Goal: Transaction & Acquisition: Purchase product/service

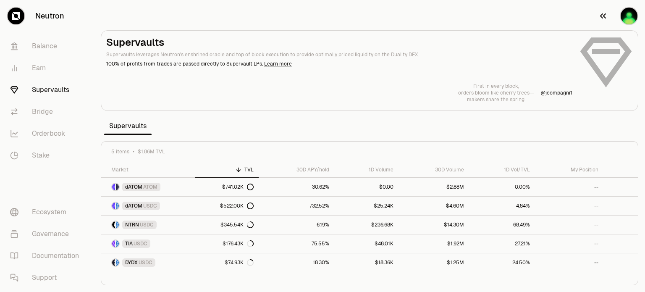
click at [630, 16] on img "button" at bounding box center [628, 16] width 17 height 17
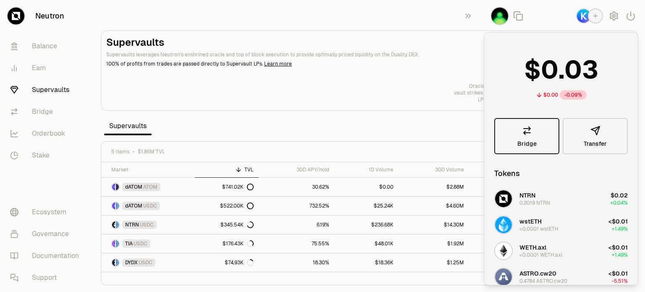
click at [536, 139] on link "Bridge" at bounding box center [526, 136] width 65 height 36
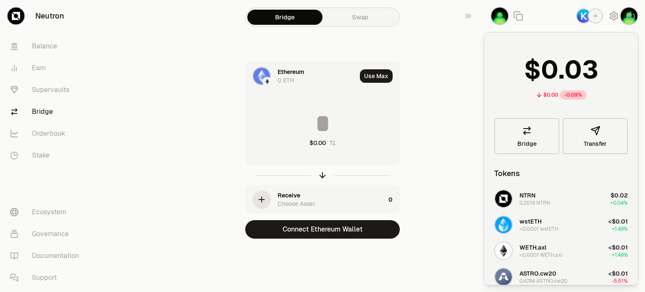
click at [283, 72] on div "Ethereum" at bounding box center [290, 72] width 26 height 8
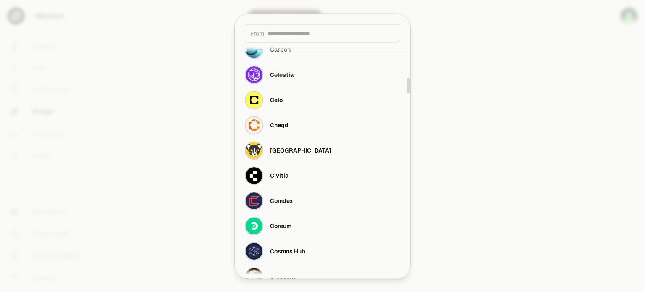
scroll to position [546, 0]
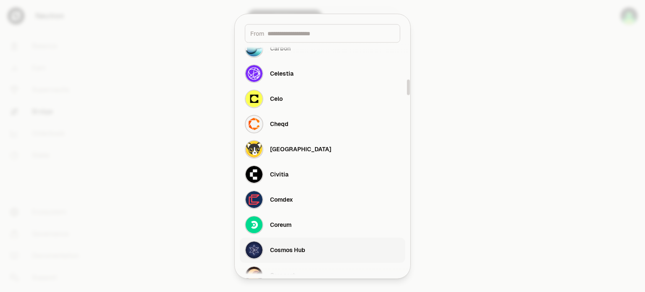
click at [288, 250] on div "Cosmos Hub" at bounding box center [287, 250] width 35 height 8
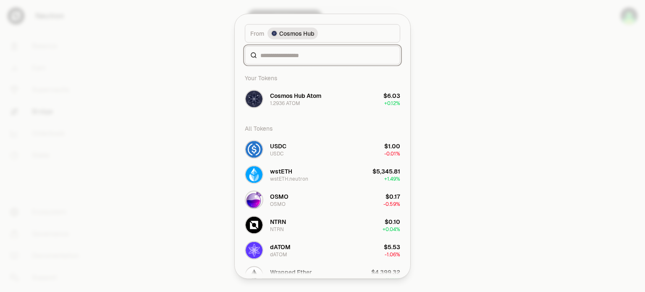
click at [279, 52] on input at bounding box center [327, 55] width 134 height 8
type input "*"
click at [305, 97] on div "Cosmos Hub Atom" at bounding box center [295, 95] width 51 height 8
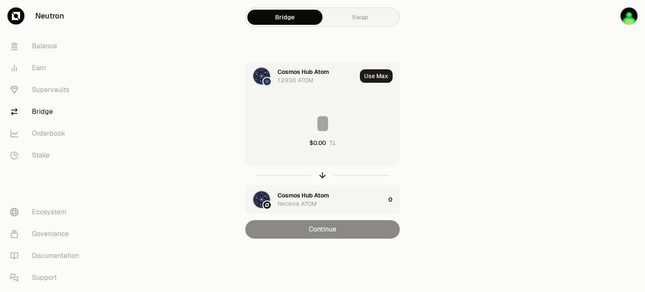
click at [332, 137] on div "$0.00" at bounding box center [323, 129] width 154 height 74
click at [334, 142] on icon "button" at bounding box center [332, 142] width 7 height 7
click at [314, 119] on input at bounding box center [323, 123] width 154 height 25
click at [329, 145] on icon "button" at bounding box center [332, 142] width 7 height 7
click at [329, 121] on input at bounding box center [323, 123] width 154 height 25
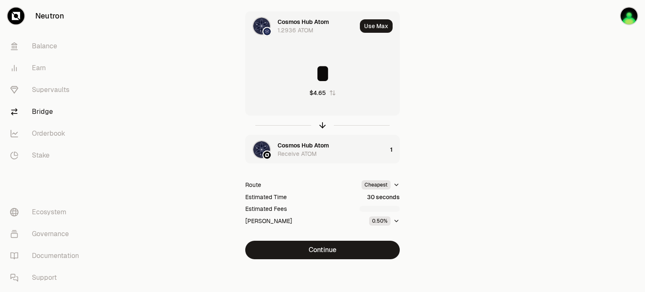
scroll to position [50, 0]
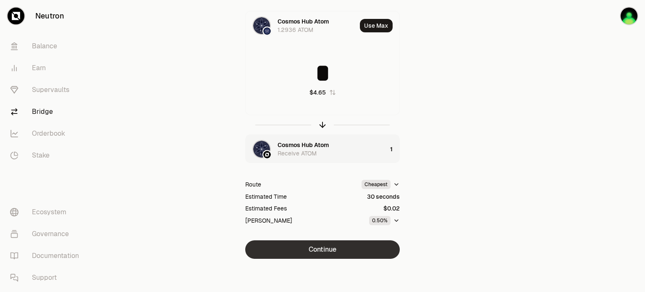
type input "*"
click at [325, 249] on button "Continue" at bounding box center [322, 249] width 154 height 18
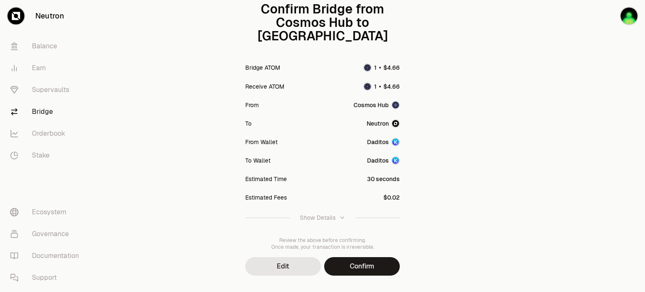
scroll to position [102, 0]
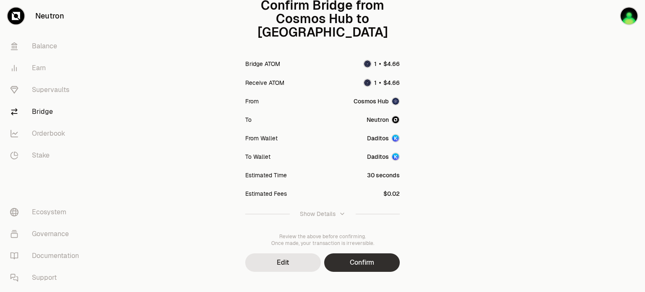
click at [366, 253] on button "Confirm" at bounding box center [362, 262] width 76 height 18
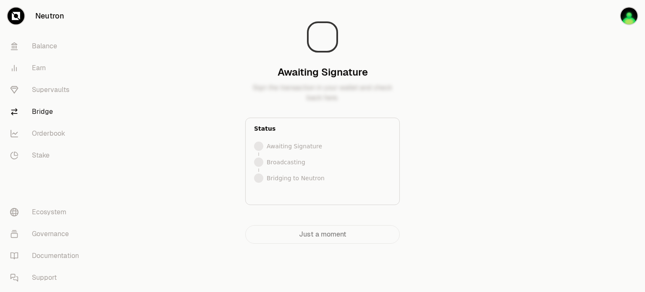
scroll to position [0, 0]
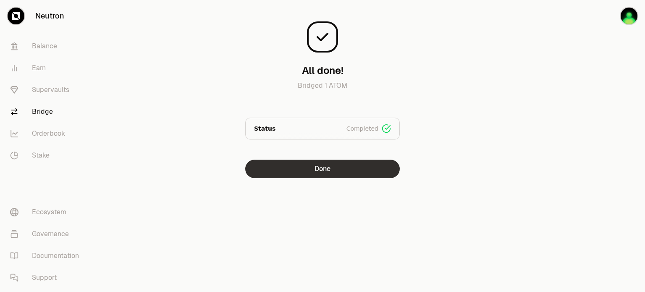
click at [327, 166] on button "Done" at bounding box center [322, 169] width 154 height 18
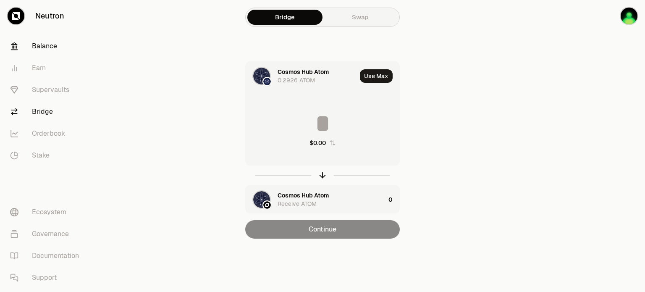
click at [44, 49] on link "Balance" at bounding box center [46, 46] width 87 height 22
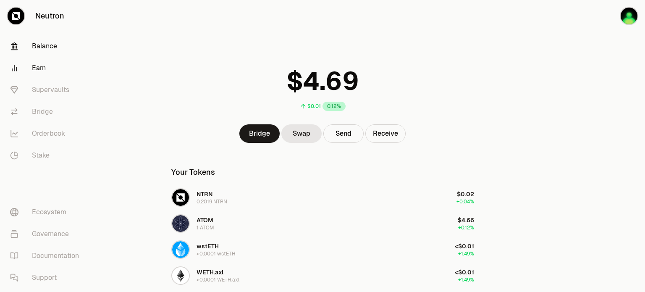
click at [41, 68] on link "Earn" at bounding box center [46, 68] width 87 height 22
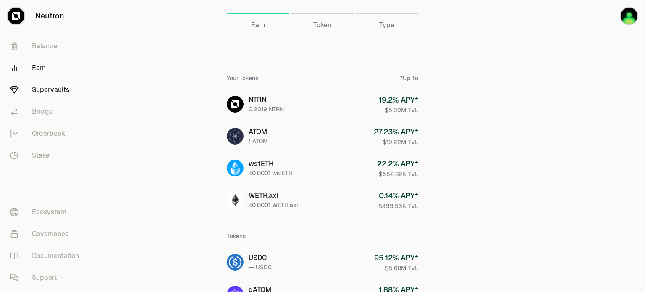
click at [43, 92] on link "Supervaults" at bounding box center [46, 90] width 87 height 22
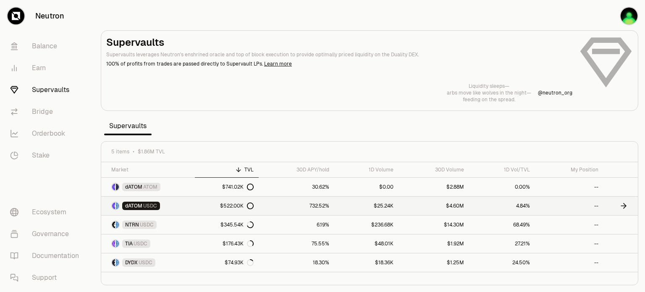
click at [184, 209] on link "dATOM USDC" at bounding box center [148, 205] width 94 height 18
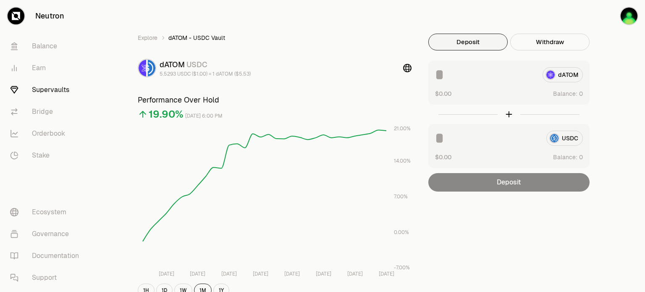
click at [560, 77] on div "dATOM" at bounding box center [509, 74] width 148 height 15
click at [42, 47] on link "Balance" at bounding box center [46, 46] width 87 height 22
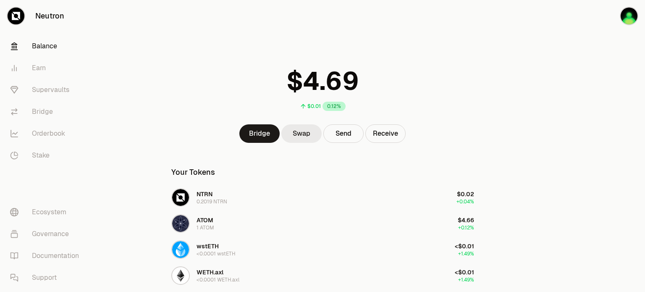
click at [300, 136] on link "Swap" at bounding box center [301, 133] width 40 height 18
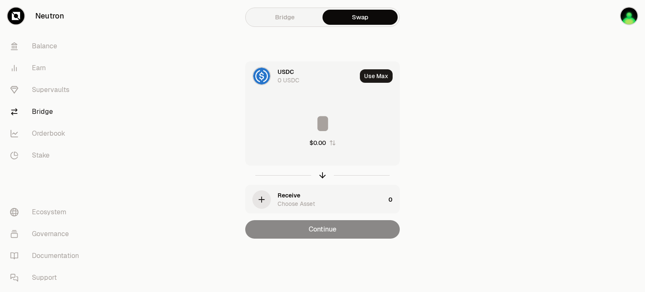
click at [284, 73] on div "USDC" at bounding box center [285, 72] width 16 height 8
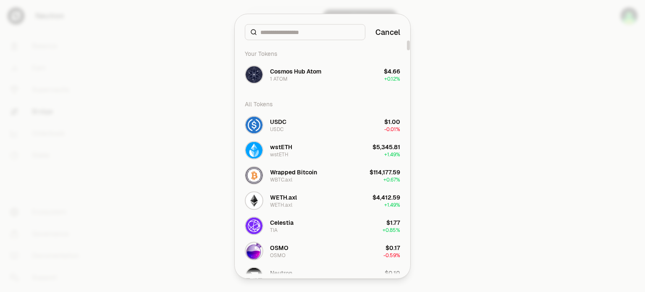
click at [284, 73] on div "Cosmos Hub Atom" at bounding box center [295, 71] width 51 height 8
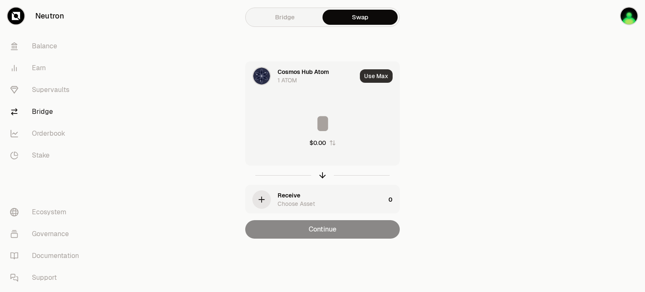
click at [373, 76] on button "Use Max" at bounding box center [376, 75] width 33 height 13
type input "*******"
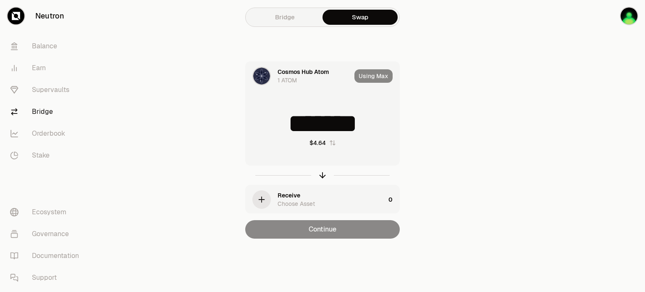
click at [291, 198] on div "Receive" at bounding box center [288, 195] width 23 height 8
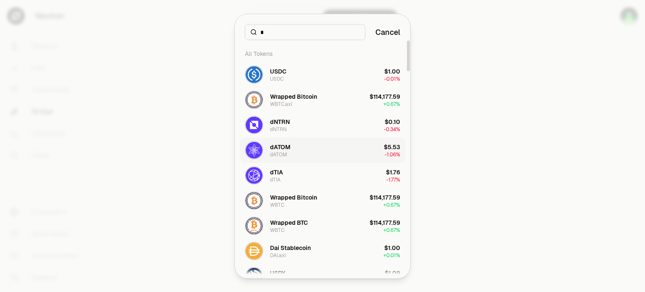
type input "*"
click at [285, 147] on div "dATOM" at bounding box center [280, 146] width 21 height 8
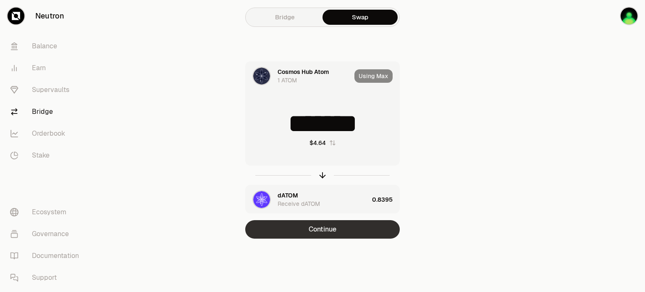
click at [322, 228] on button "Continue" at bounding box center [322, 229] width 154 height 18
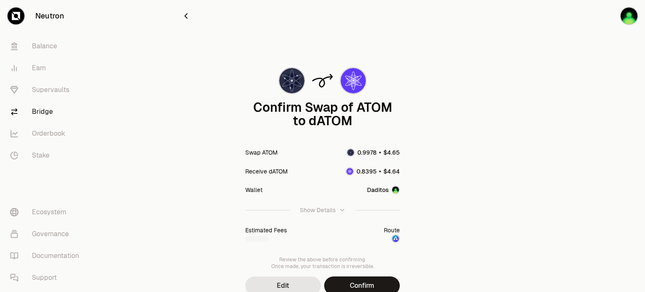
scroll to position [37, 0]
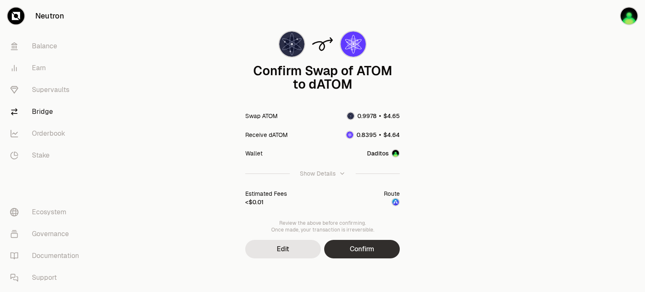
click at [369, 248] on button "Confirm" at bounding box center [362, 249] width 76 height 18
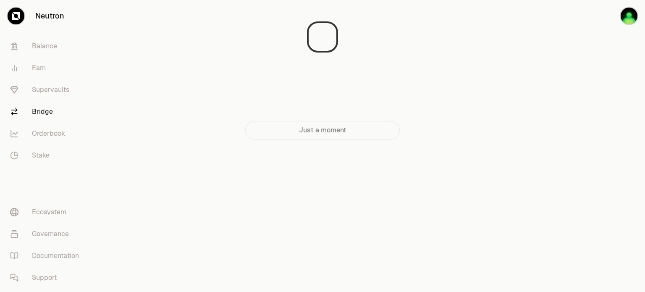
scroll to position [0, 0]
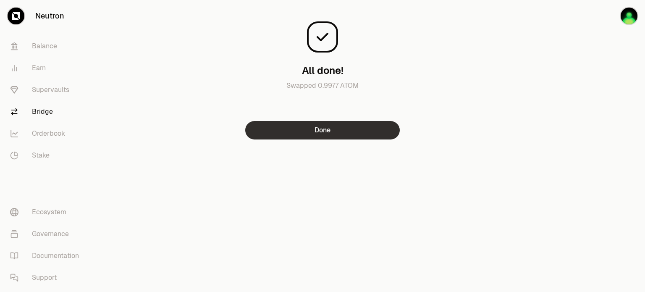
click at [315, 132] on button "Done" at bounding box center [322, 130] width 154 height 18
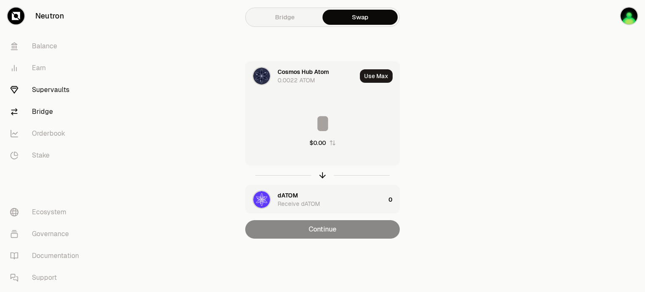
click at [46, 92] on link "Supervaults" at bounding box center [46, 90] width 87 height 22
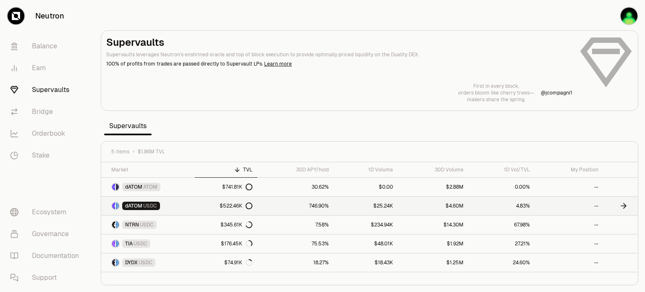
click at [190, 203] on link "dATOM USDC" at bounding box center [148, 205] width 94 height 18
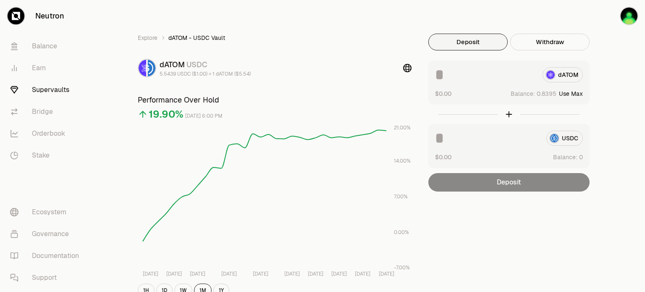
click at [571, 93] on button "Use Max" at bounding box center [571, 93] width 24 height 8
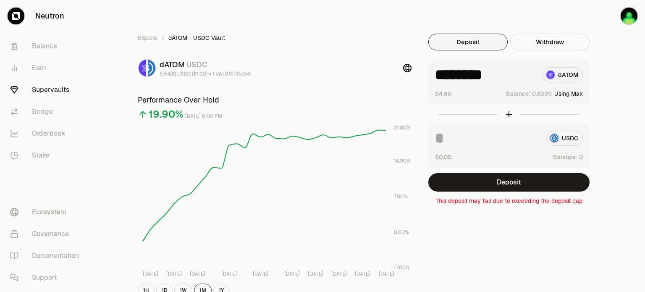
click at [445, 138] on input at bounding box center [487, 138] width 105 height 15
click at [559, 138] on div "USDC" at bounding box center [509, 138] width 148 height 15
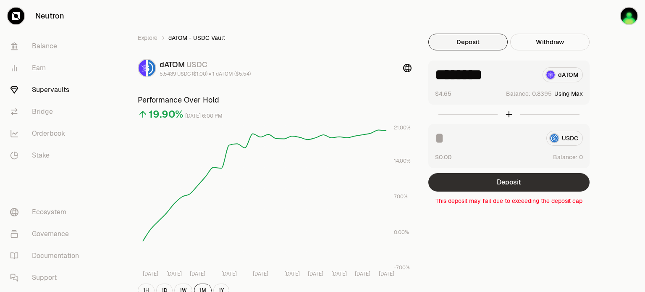
click at [508, 183] on button "Deposit" at bounding box center [508, 182] width 161 height 18
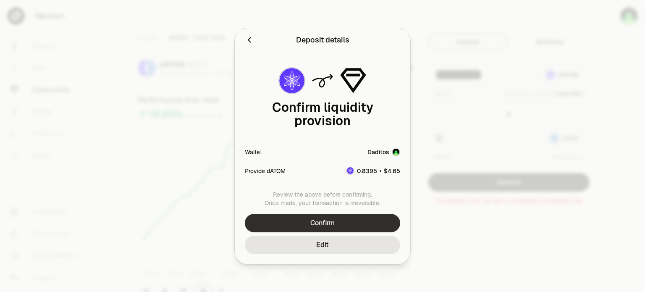
click at [336, 221] on button "Confirm" at bounding box center [322, 223] width 155 height 18
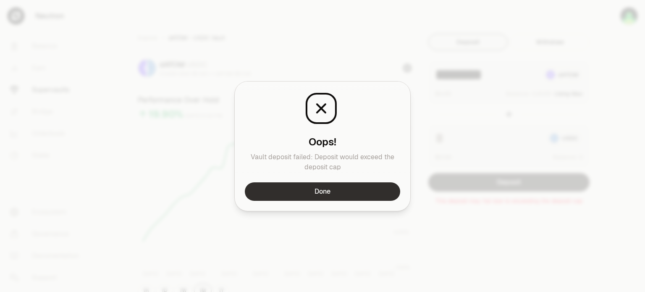
click at [330, 188] on button "Done" at bounding box center [322, 191] width 155 height 18
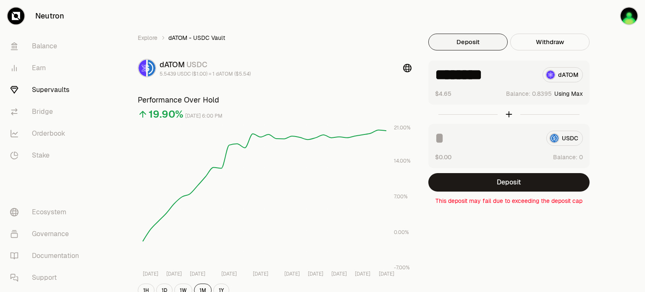
drag, startPoint x: 502, startPoint y: 73, endPoint x: 429, endPoint y: 84, distance: 73.9
click at [429, 84] on div "******** dATOM $4.65 Balance: Using Max" at bounding box center [508, 82] width 161 height 44
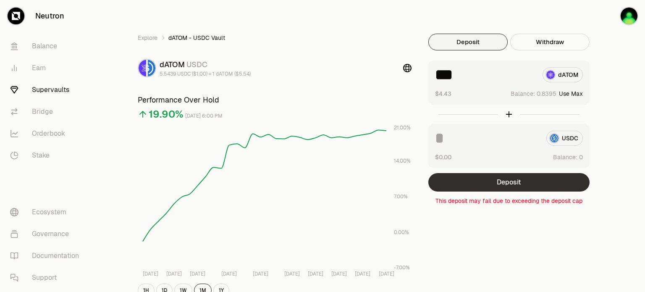
type input "***"
click at [516, 178] on button "Deposit" at bounding box center [508, 182] width 161 height 18
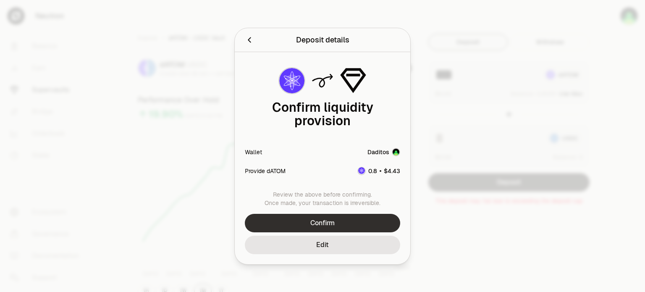
click at [357, 222] on button "Confirm" at bounding box center [322, 223] width 155 height 18
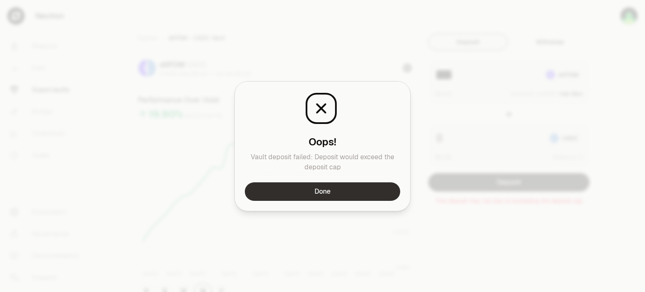
click at [360, 195] on button "Done" at bounding box center [322, 191] width 155 height 18
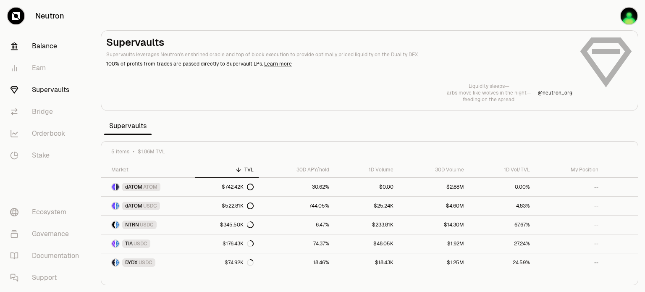
click at [41, 50] on link "Balance" at bounding box center [46, 46] width 87 height 22
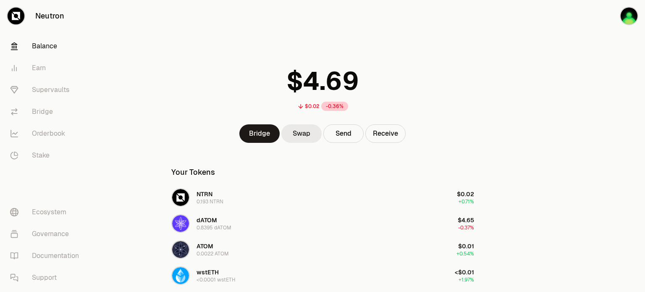
click at [311, 133] on link "Swap" at bounding box center [301, 133] width 40 height 18
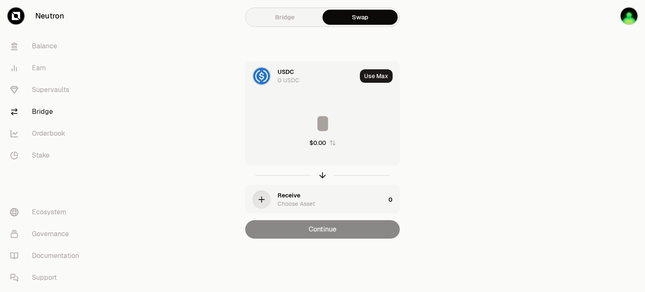
click at [283, 77] on div "0 USDC" at bounding box center [288, 80] width 22 height 8
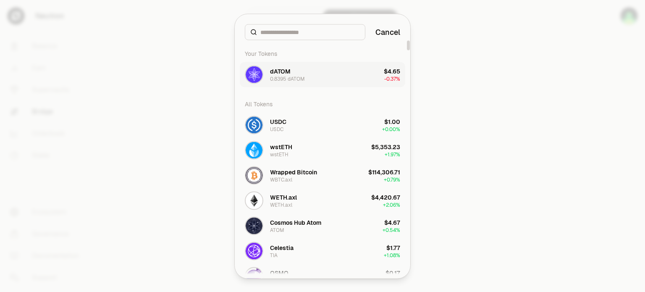
click at [287, 73] on div "dATOM" at bounding box center [280, 71] width 21 height 8
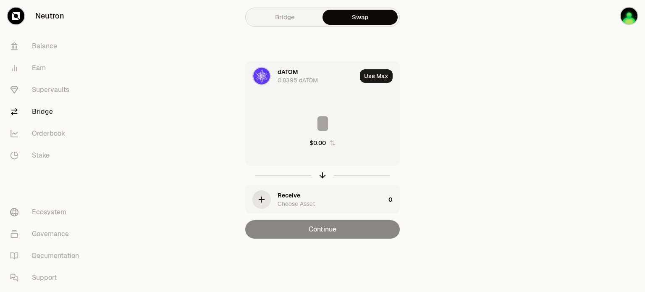
click at [318, 200] on div "Receive Choose Asset" at bounding box center [330, 199] width 107 height 17
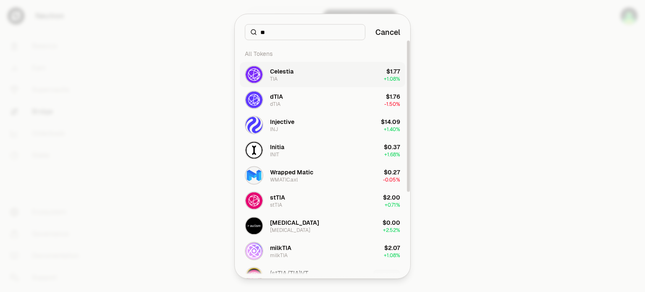
type input "**"
click at [285, 73] on div "Celestia" at bounding box center [282, 71] width 24 height 8
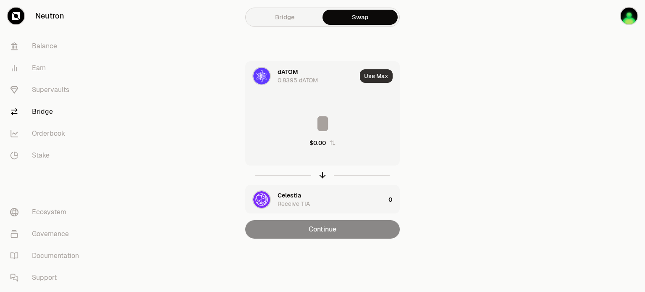
click at [380, 76] on button "Use Max" at bounding box center [376, 75] width 33 height 13
type input "********"
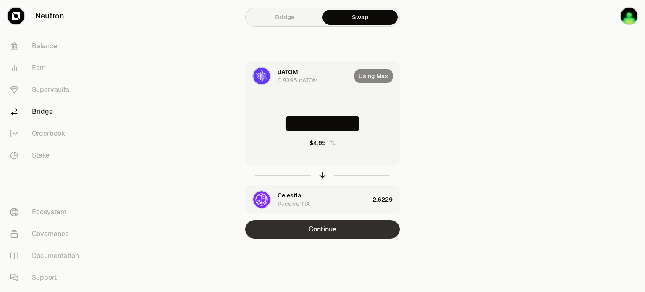
click at [318, 230] on button "Continue" at bounding box center [322, 229] width 154 height 18
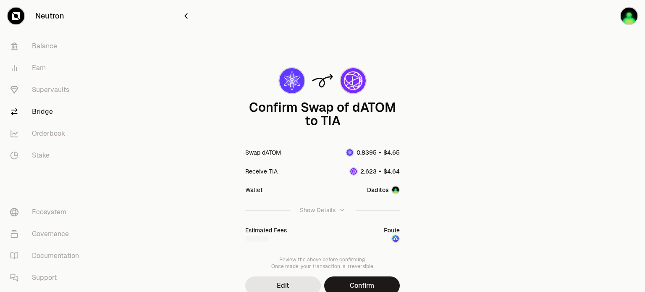
click at [361, 285] on button "Confirm" at bounding box center [362, 285] width 76 height 18
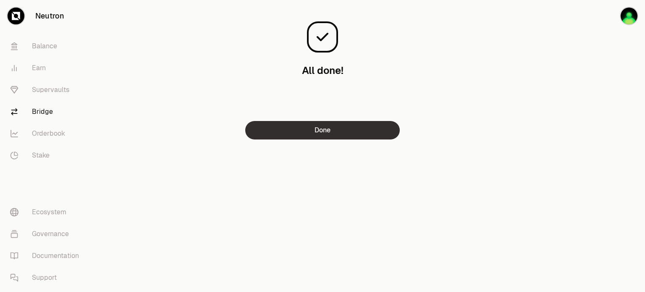
click at [325, 134] on button "Done" at bounding box center [322, 130] width 154 height 18
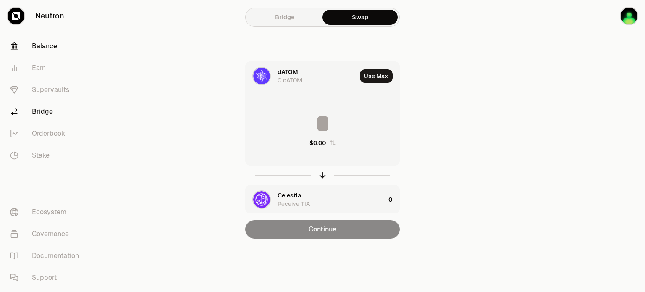
click at [48, 42] on link "Balance" at bounding box center [46, 46] width 87 height 22
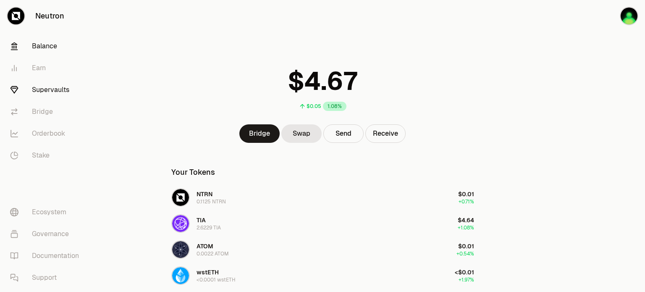
click at [43, 88] on link "Supervaults" at bounding box center [46, 90] width 87 height 22
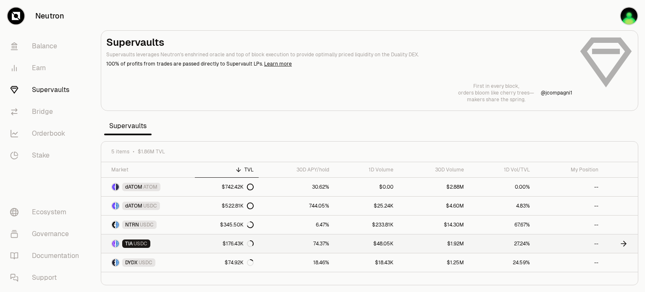
click at [204, 243] on link "$176.43K" at bounding box center [227, 243] width 64 height 18
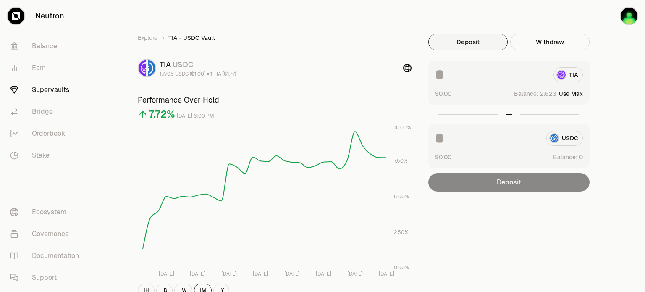
click at [578, 92] on button "Use Max" at bounding box center [571, 93] width 24 height 8
type input "********"
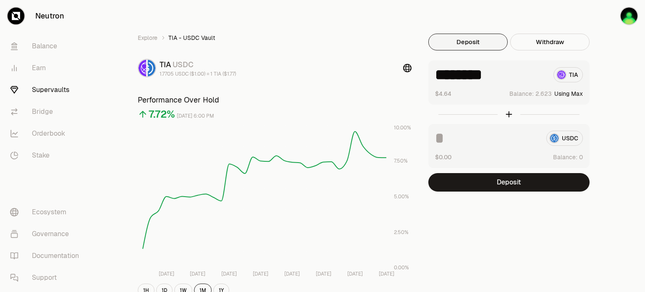
click at [468, 40] on button "Deposit" at bounding box center [467, 42] width 79 height 17
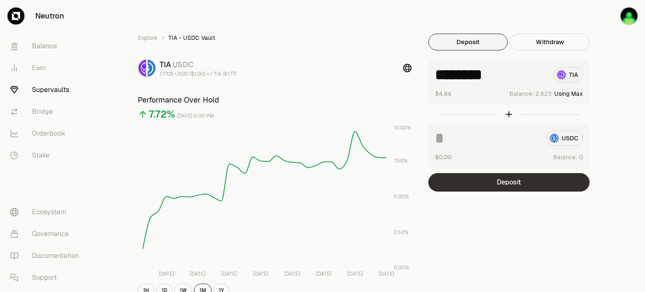
click at [503, 186] on button "Deposit" at bounding box center [508, 182] width 161 height 18
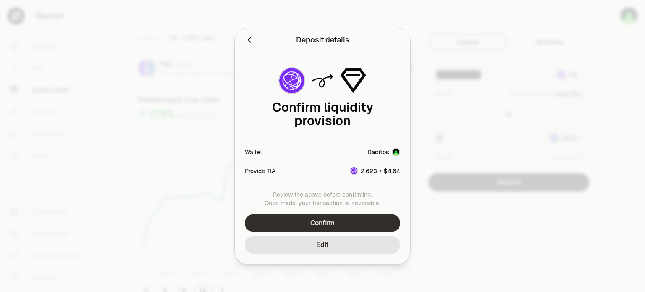
click at [321, 222] on button "Confirm" at bounding box center [322, 223] width 155 height 18
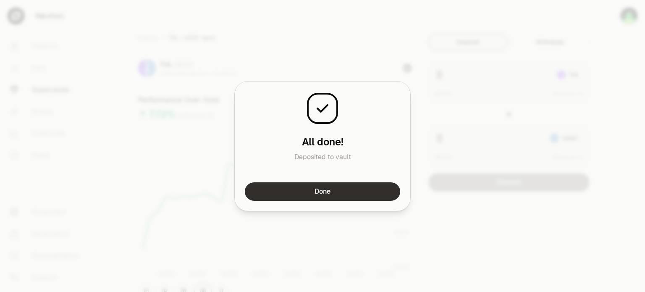
click at [331, 194] on button "Done" at bounding box center [322, 191] width 155 height 18
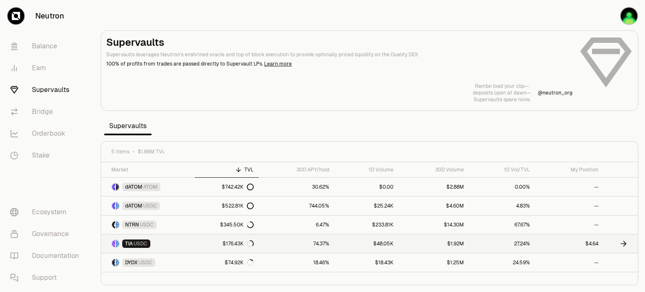
click at [178, 241] on link "TIA USDC" at bounding box center [148, 243] width 94 height 18
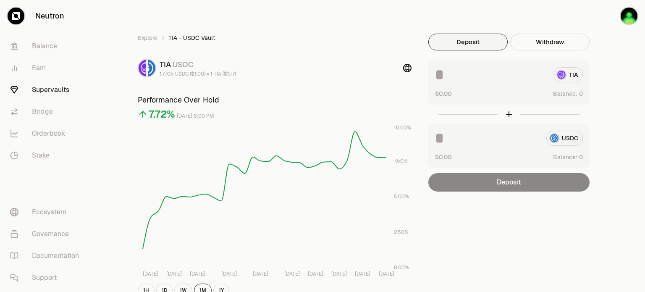
click at [54, 90] on link "Supervaults" at bounding box center [46, 90] width 87 height 22
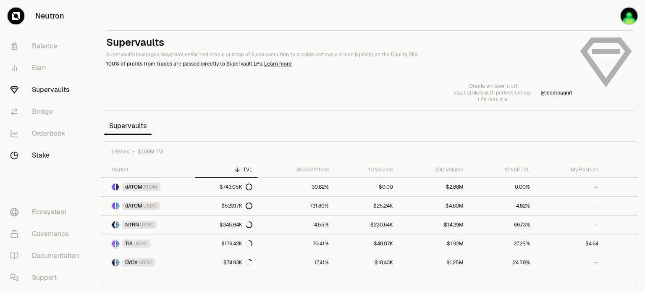
click at [37, 158] on link "Stake" at bounding box center [46, 155] width 87 height 22
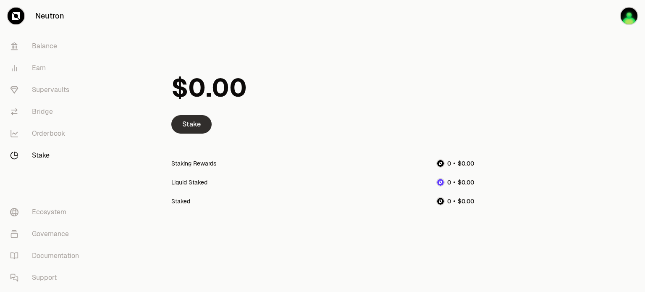
click at [192, 124] on link "Stake" at bounding box center [191, 124] width 40 height 18
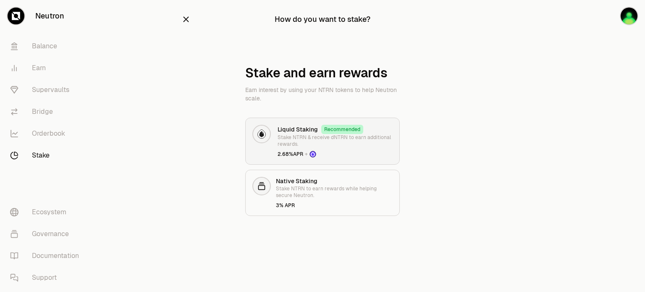
click at [289, 134] on p "Stake NTRN & receive dNTRN to earn additional rewards." at bounding box center [334, 140] width 115 height 13
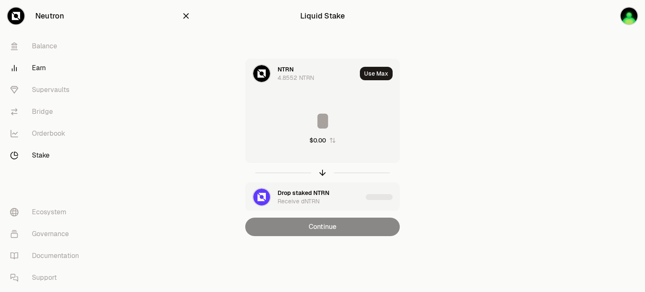
click at [40, 66] on link "Earn" at bounding box center [46, 68] width 87 height 22
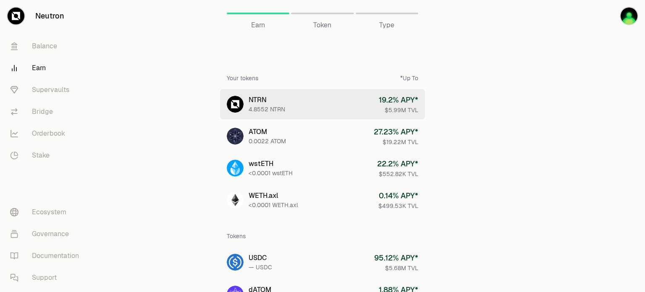
click at [267, 96] on div "NTRN" at bounding box center [267, 100] width 37 height 10
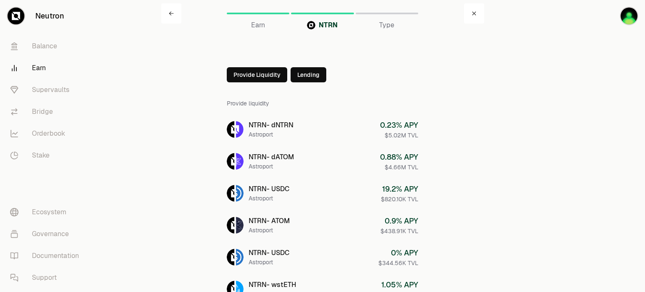
click at [309, 74] on button "Lending" at bounding box center [309, 74] width 36 height 15
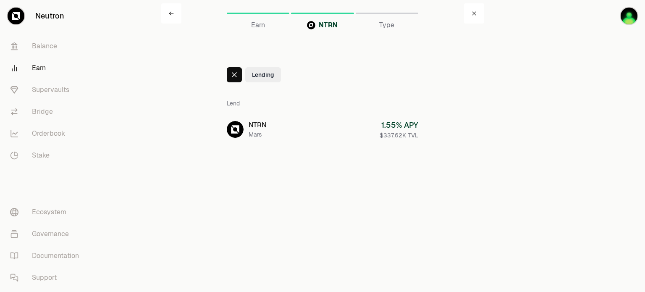
click at [233, 74] on icon at bounding box center [234, 74] width 7 height 7
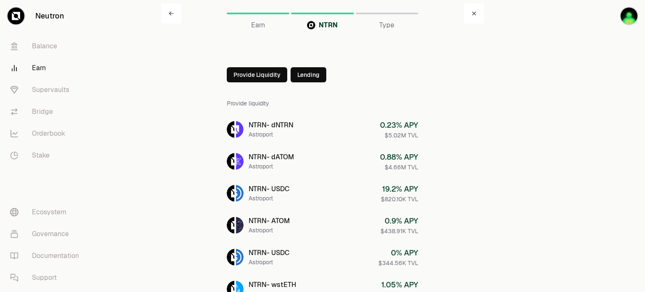
scroll to position [42, 0]
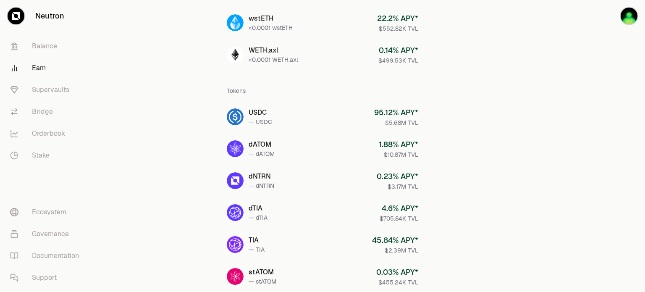
scroll to position [126, 0]
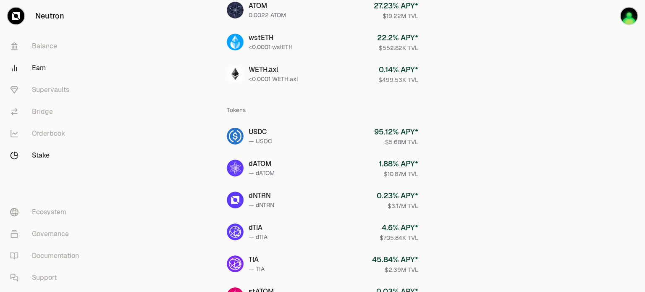
click at [45, 157] on link "Stake" at bounding box center [46, 155] width 87 height 22
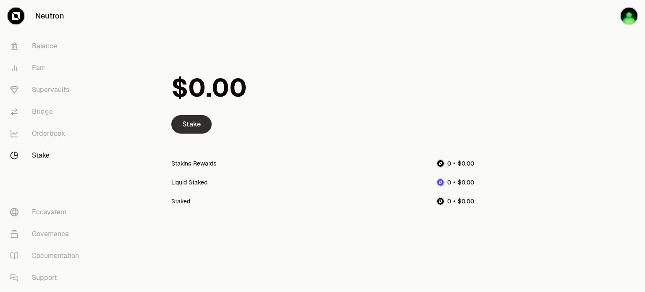
click at [196, 125] on link "Stake" at bounding box center [191, 124] width 40 height 18
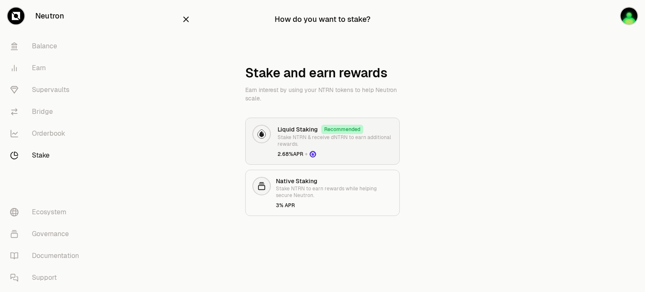
click at [293, 137] on p "Stake NTRN & receive dNTRN to earn additional rewards." at bounding box center [334, 140] width 115 height 13
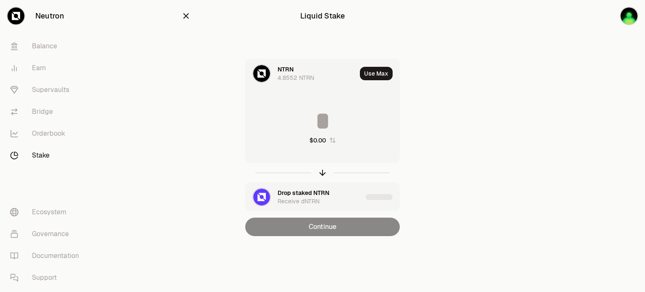
click at [317, 112] on input at bounding box center [323, 120] width 154 height 25
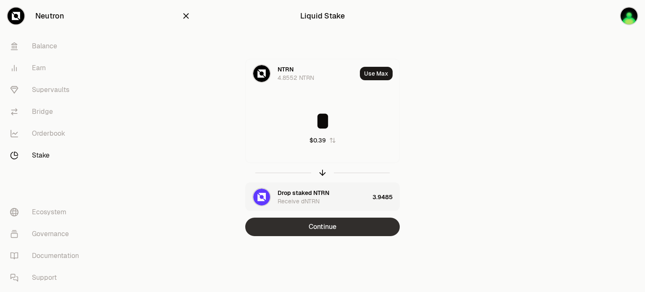
type input "*"
click at [319, 230] on button "Continue" at bounding box center [322, 226] width 154 height 18
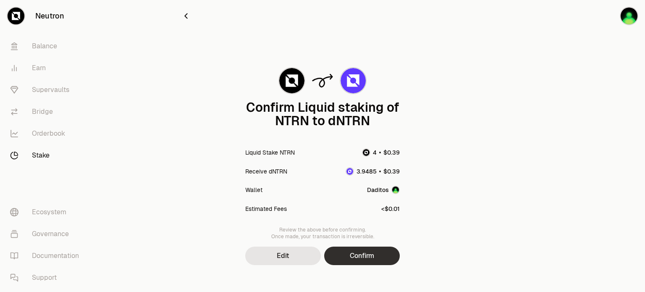
click at [368, 251] on button "Confirm" at bounding box center [362, 255] width 76 height 18
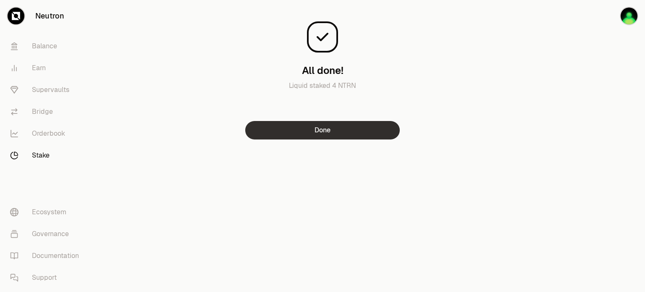
click at [317, 129] on button "Done" at bounding box center [322, 130] width 154 height 18
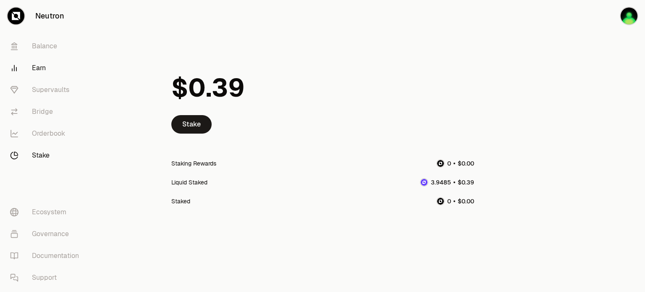
click at [40, 74] on link "Earn" at bounding box center [46, 68] width 87 height 22
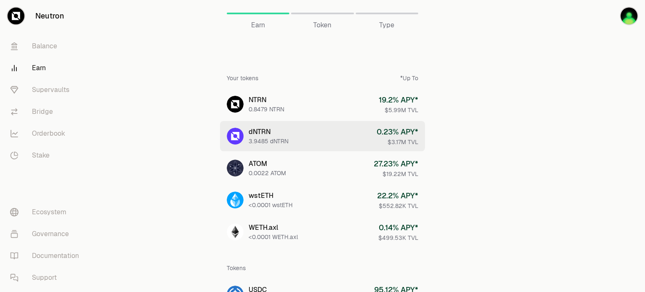
click at [278, 139] on div "3.9485 dNTRN" at bounding box center [269, 141] width 40 height 8
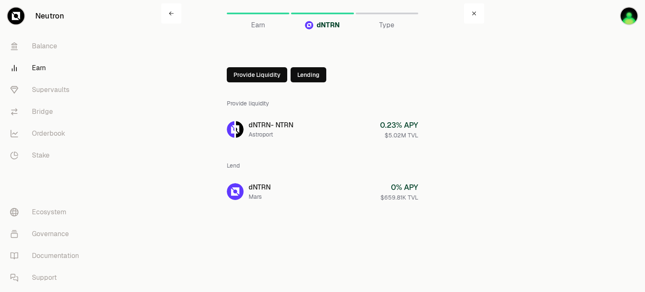
click at [305, 75] on button "Lending" at bounding box center [309, 74] width 36 height 15
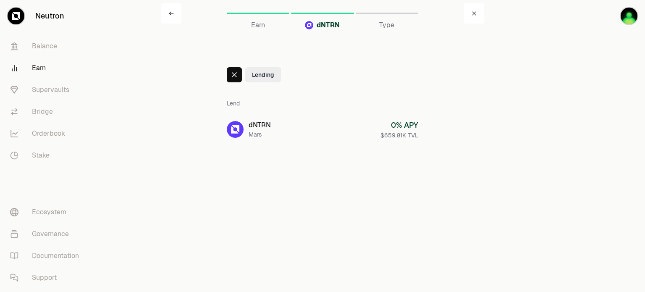
click at [237, 72] on icon at bounding box center [234, 74] width 7 height 7
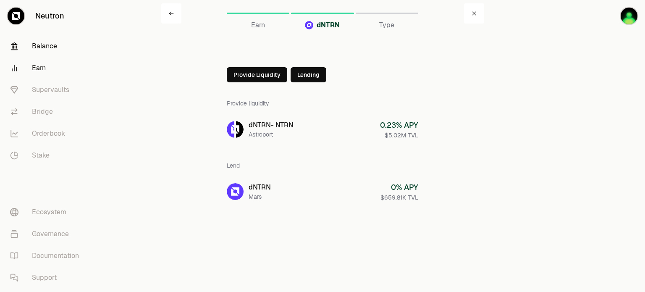
click at [43, 42] on link "Balance" at bounding box center [46, 46] width 87 height 22
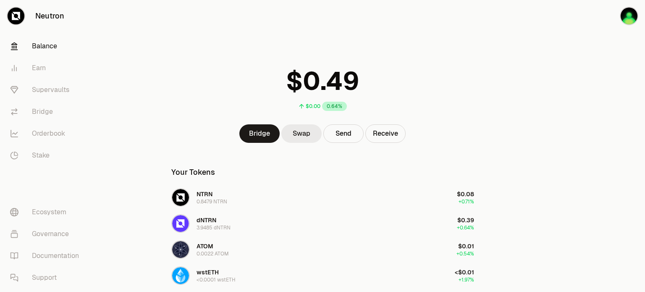
click at [304, 136] on link "Swap" at bounding box center [301, 133] width 40 height 18
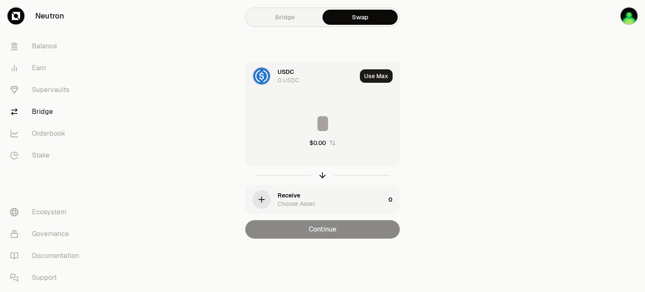
click at [289, 80] on div "0 USDC" at bounding box center [288, 80] width 22 height 8
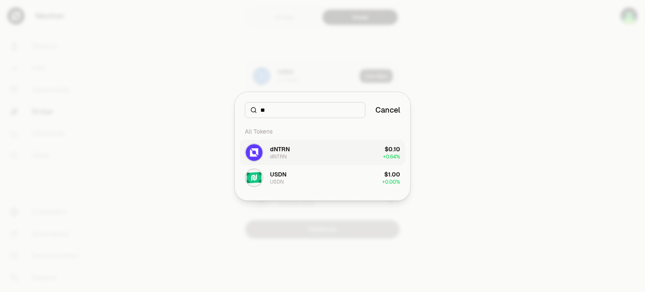
type input "**"
click at [287, 150] on div "dNTRN" at bounding box center [280, 149] width 20 height 8
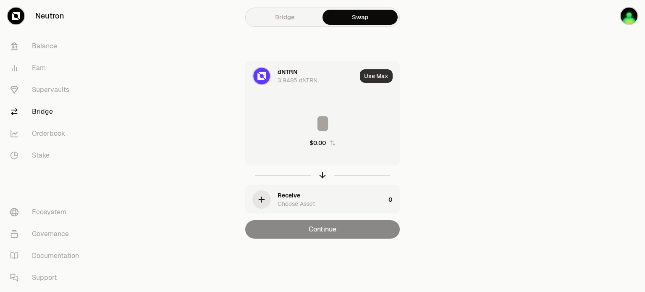
click at [372, 80] on button "Use Max" at bounding box center [376, 75] width 33 height 13
type input "********"
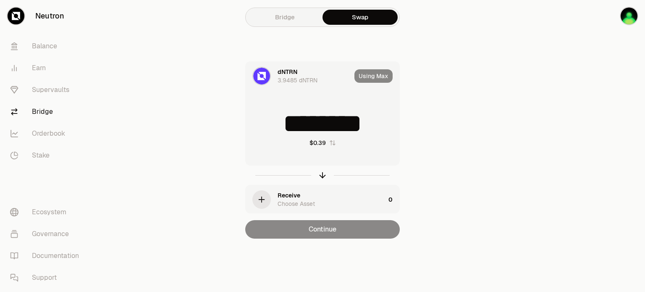
click at [296, 202] on div "Choose Asset" at bounding box center [295, 203] width 37 height 8
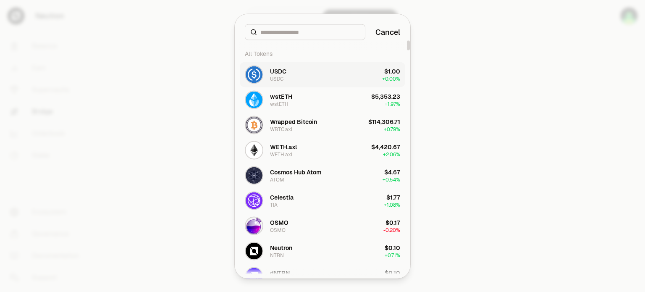
click at [299, 75] on button "USDC USDC $1.00 + 0.00%" at bounding box center [322, 74] width 165 height 25
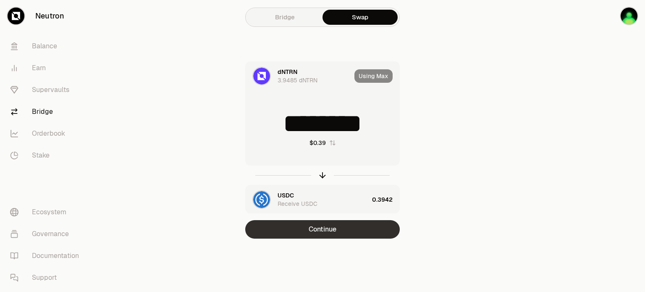
click at [322, 231] on button "Continue" at bounding box center [322, 229] width 154 height 18
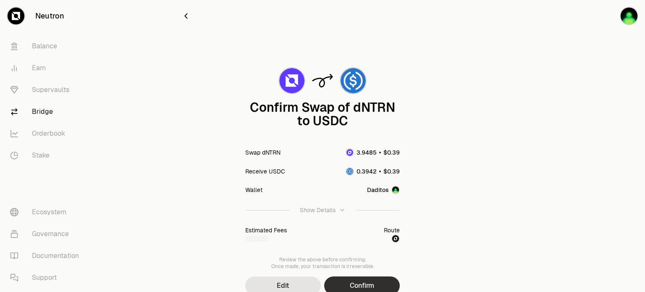
click at [356, 283] on button "Confirm" at bounding box center [362, 285] width 76 height 18
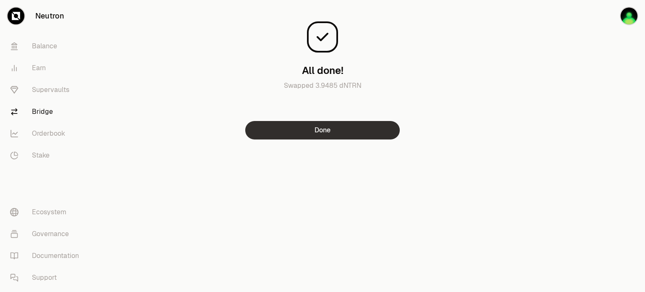
click at [353, 127] on button "Done" at bounding box center [322, 130] width 154 height 18
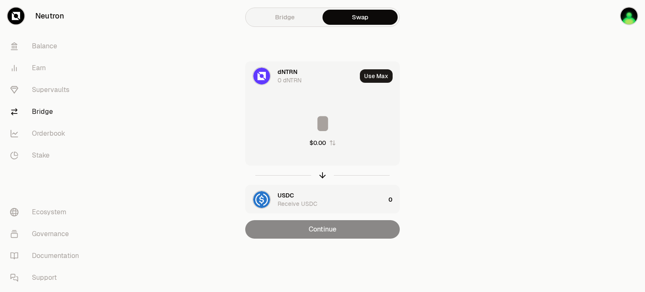
click at [287, 78] on div "0 dNTRN" at bounding box center [289, 80] width 24 height 8
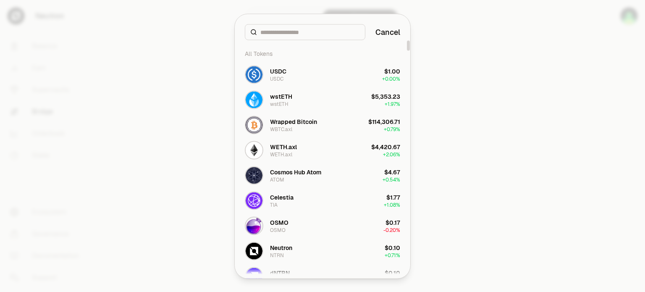
click at [287, 78] on button "USDC USDC $1.00 + 0.00%" at bounding box center [322, 74] width 165 height 25
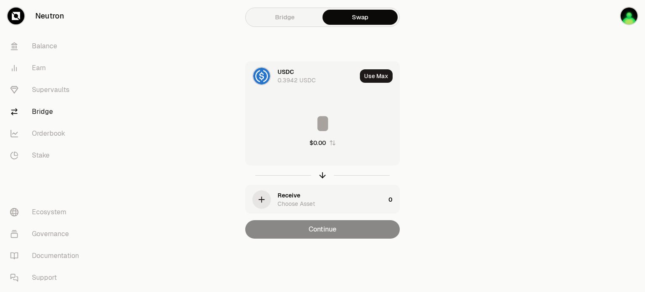
click at [298, 194] on div "Receive" at bounding box center [288, 195] width 23 height 8
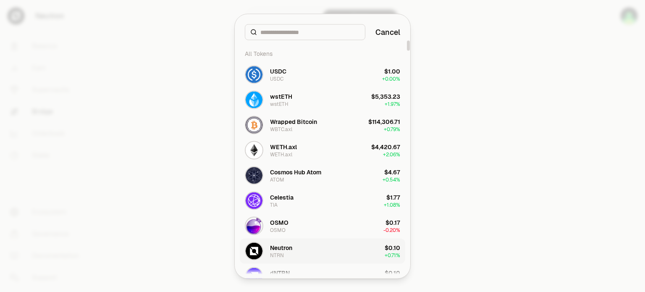
click at [285, 250] on div "Neutron" at bounding box center [281, 247] width 22 height 8
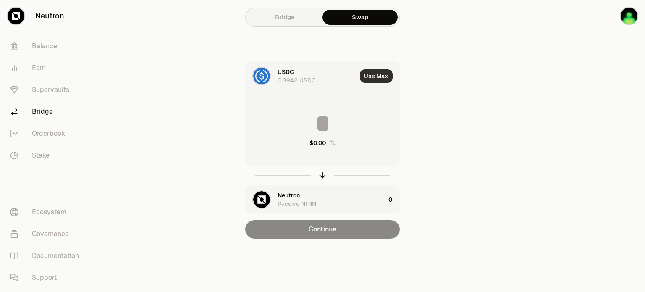
click at [380, 80] on button "Use Max" at bounding box center [376, 75] width 33 height 13
type input "********"
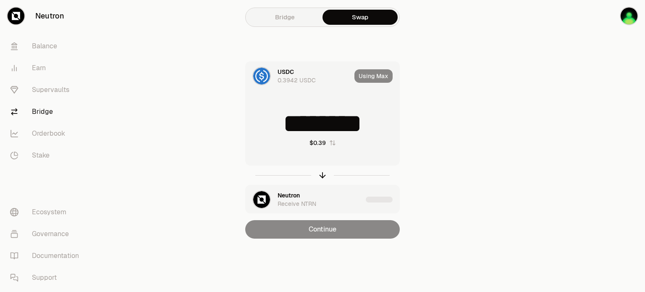
click at [332, 232] on div "Continue" at bounding box center [322, 229] width 154 height 18
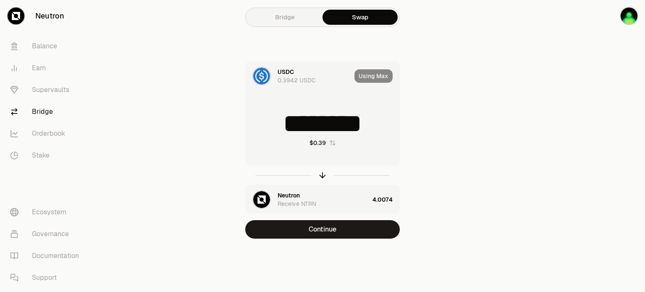
click at [332, 232] on button "Continue" at bounding box center [322, 229] width 154 height 18
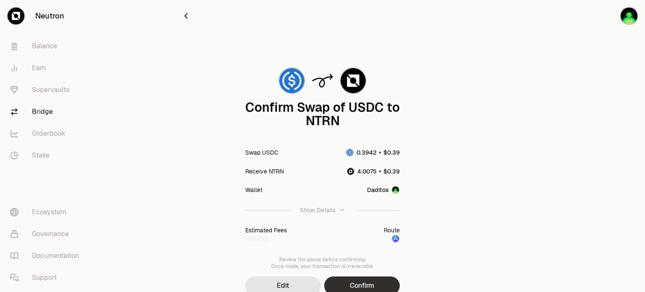
click at [352, 280] on button "Confirm" at bounding box center [362, 285] width 76 height 18
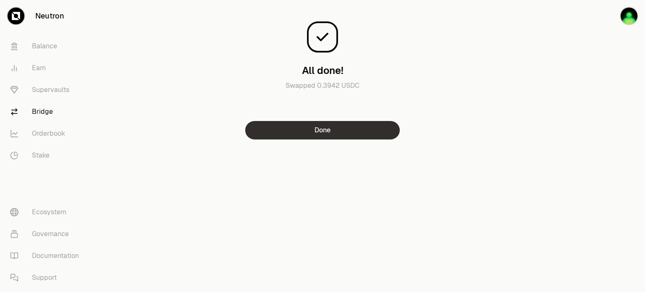
click at [335, 132] on button "Done" at bounding box center [322, 130] width 154 height 18
